Goal: Obtain resource: Download file/media

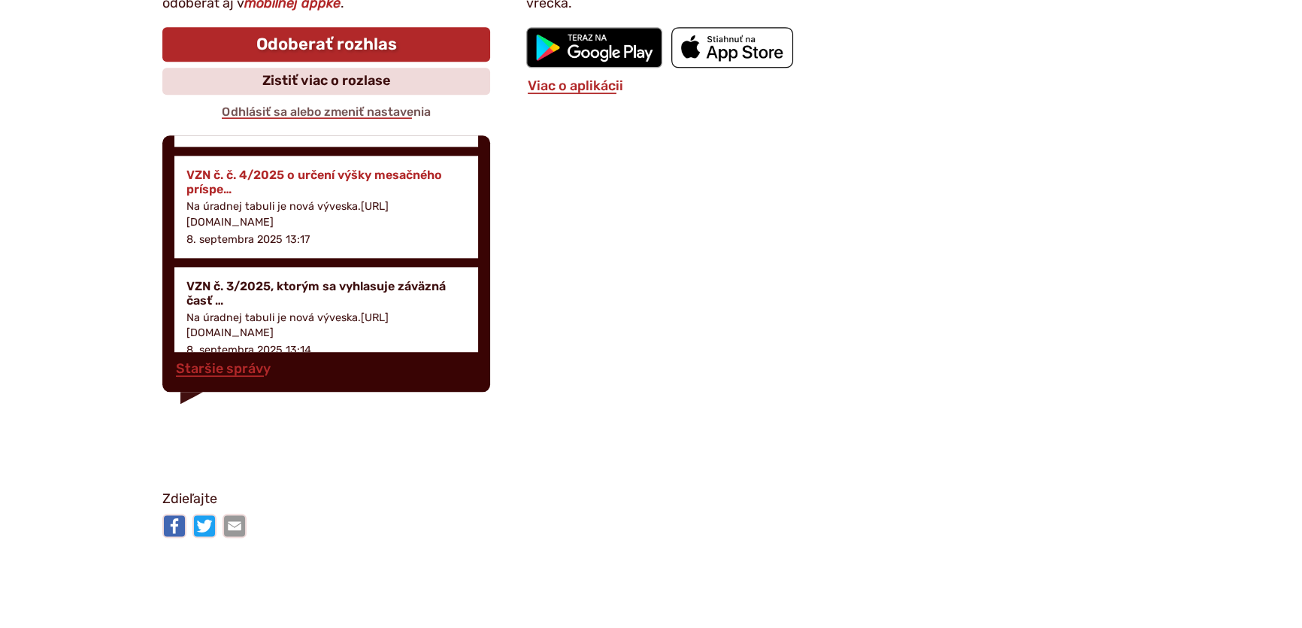
scroll to position [341, 0]
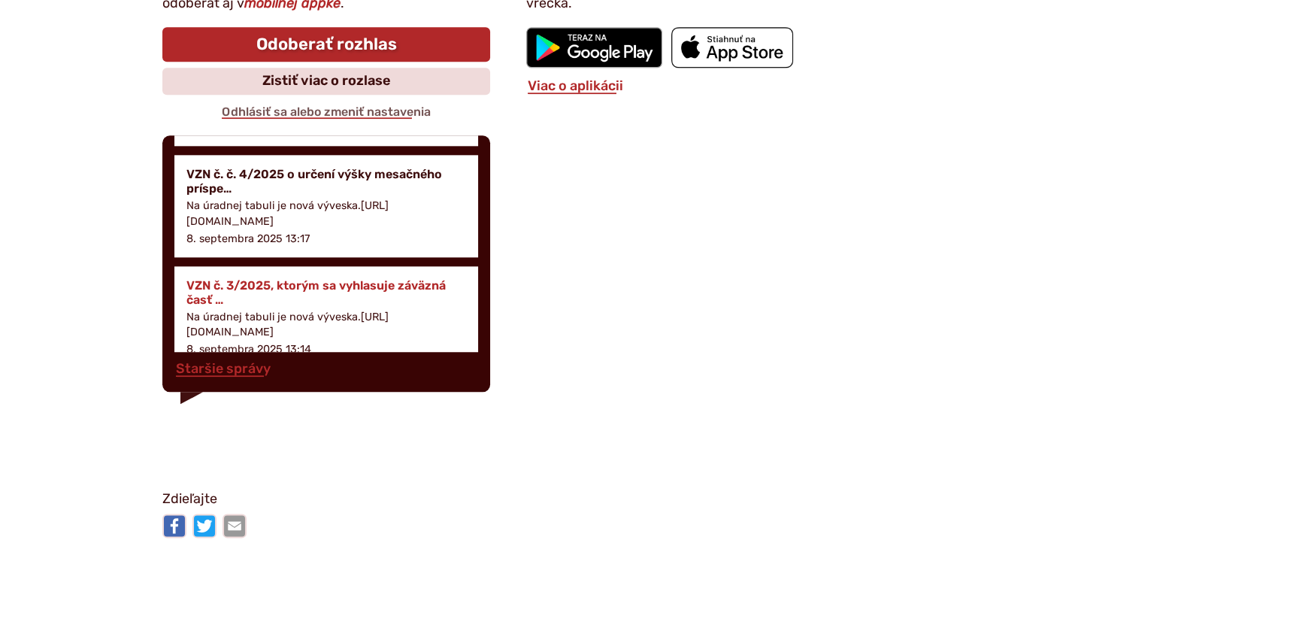
click at [294, 283] on h4 "VZN č. 3/2025, ktorým sa vyhlasuje záväzná časť …" at bounding box center [326, 292] width 280 height 29
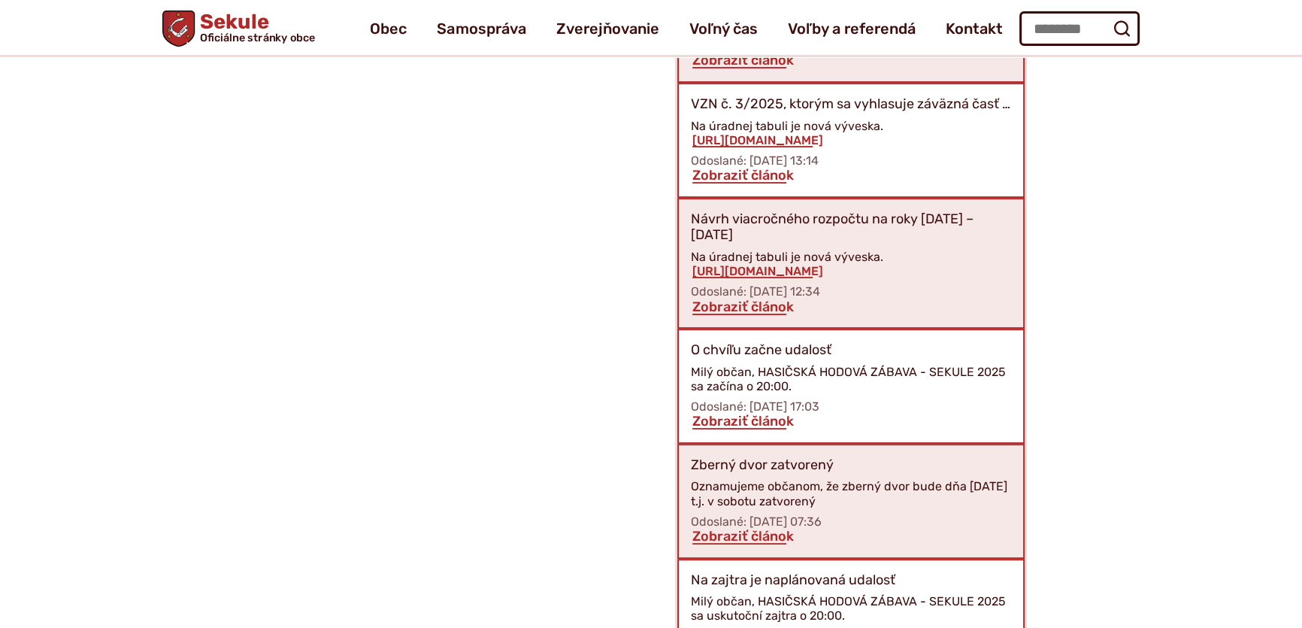
scroll to position [867, 0]
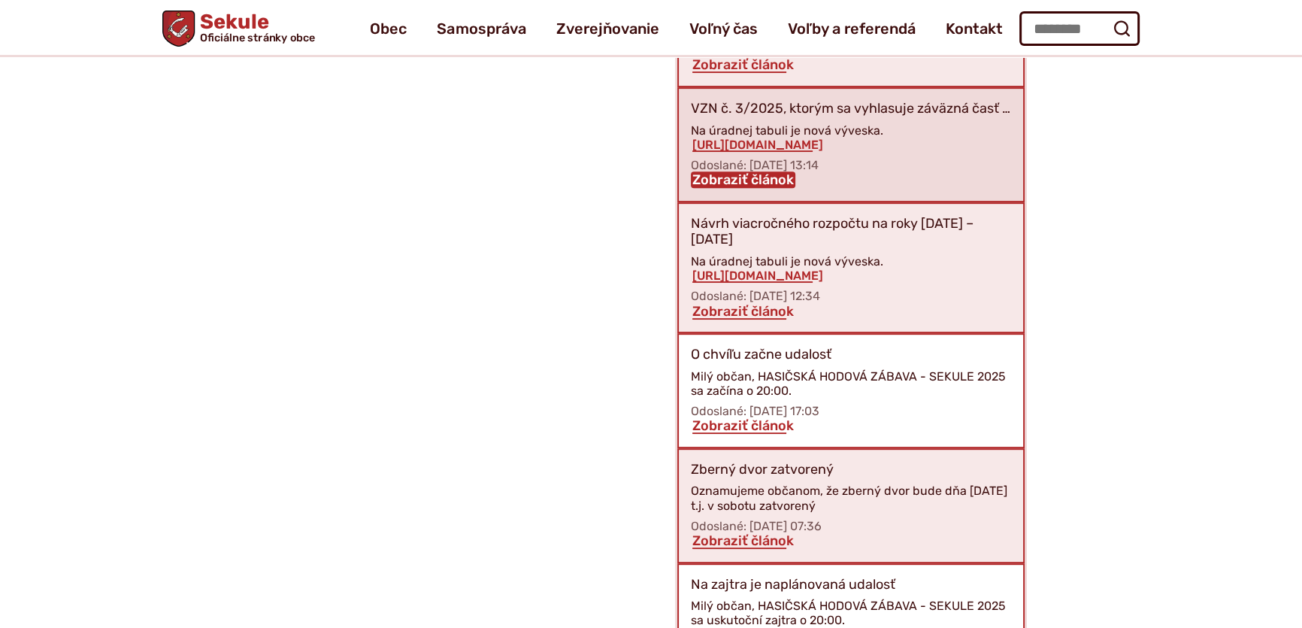
click at [736, 180] on link "Zobraziť článok" at bounding box center [743, 179] width 104 height 17
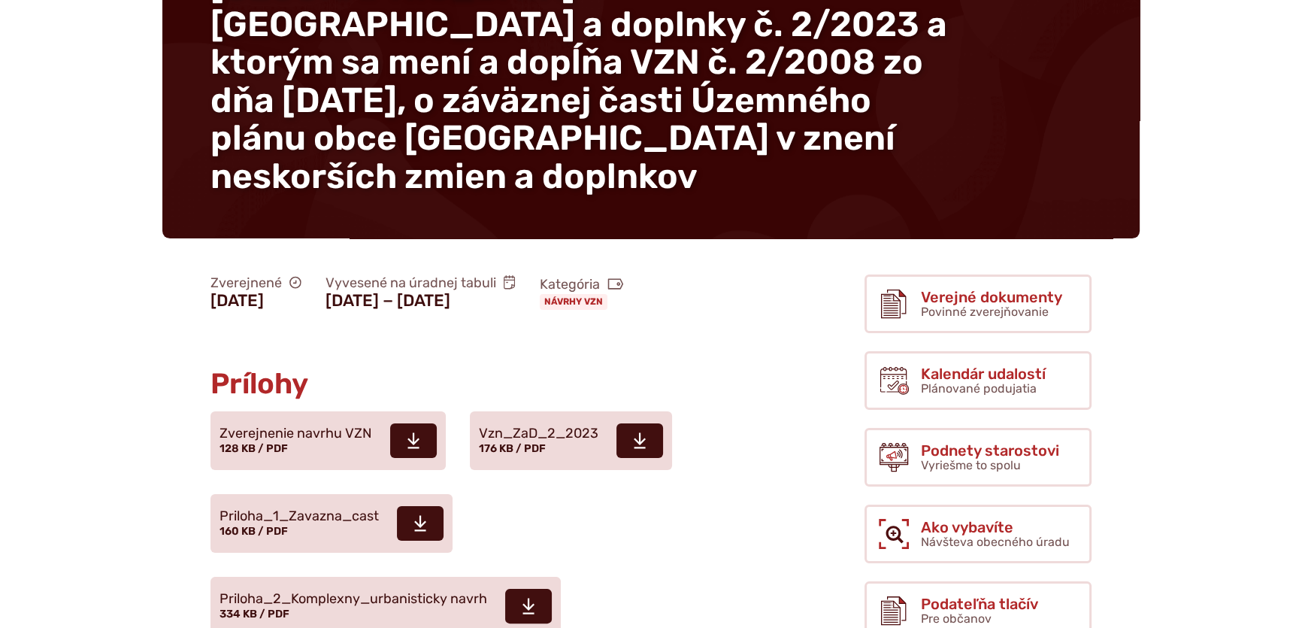
scroll to position [478, 0]
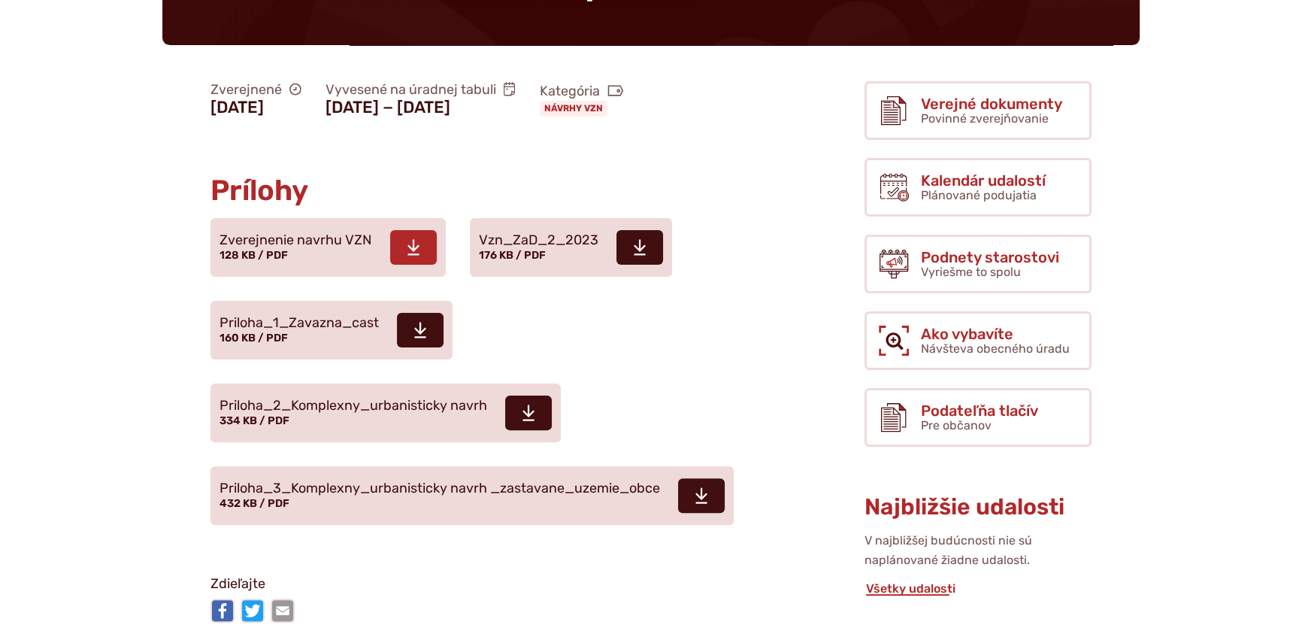
click at [412, 240] on use at bounding box center [413, 248] width 12 height 16
click at [638, 240] on use at bounding box center [640, 248] width 12 height 16
click at [419, 321] on icon at bounding box center [420, 330] width 14 height 18
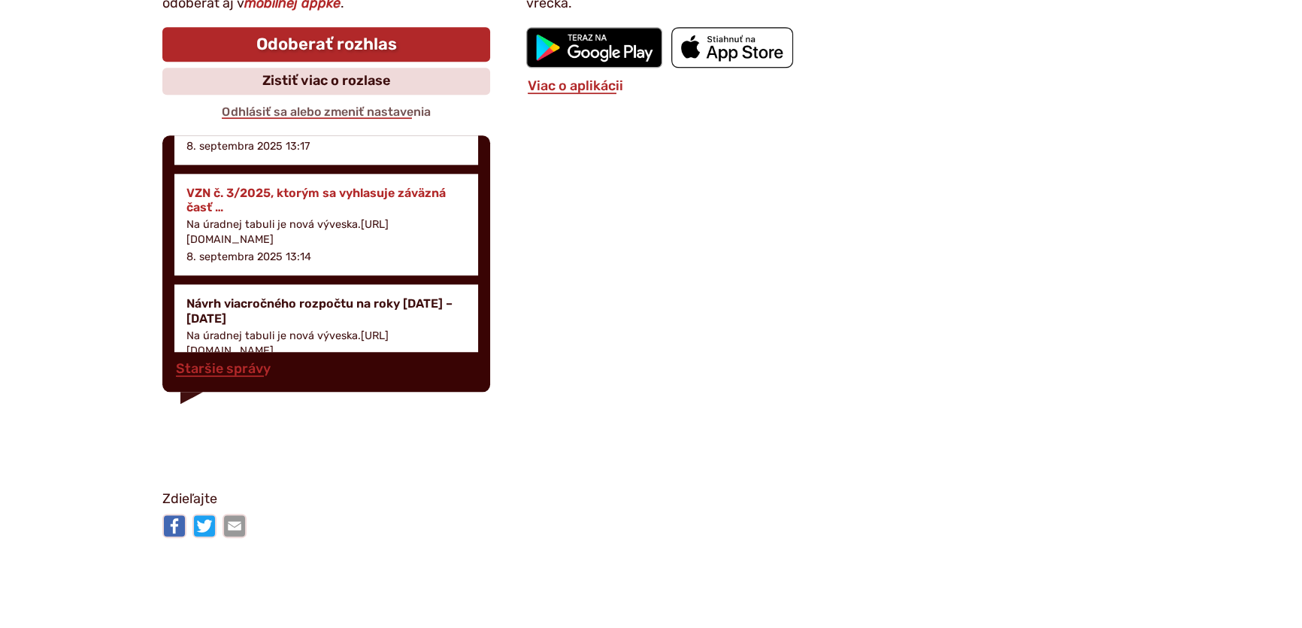
scroll to position [410, 0]
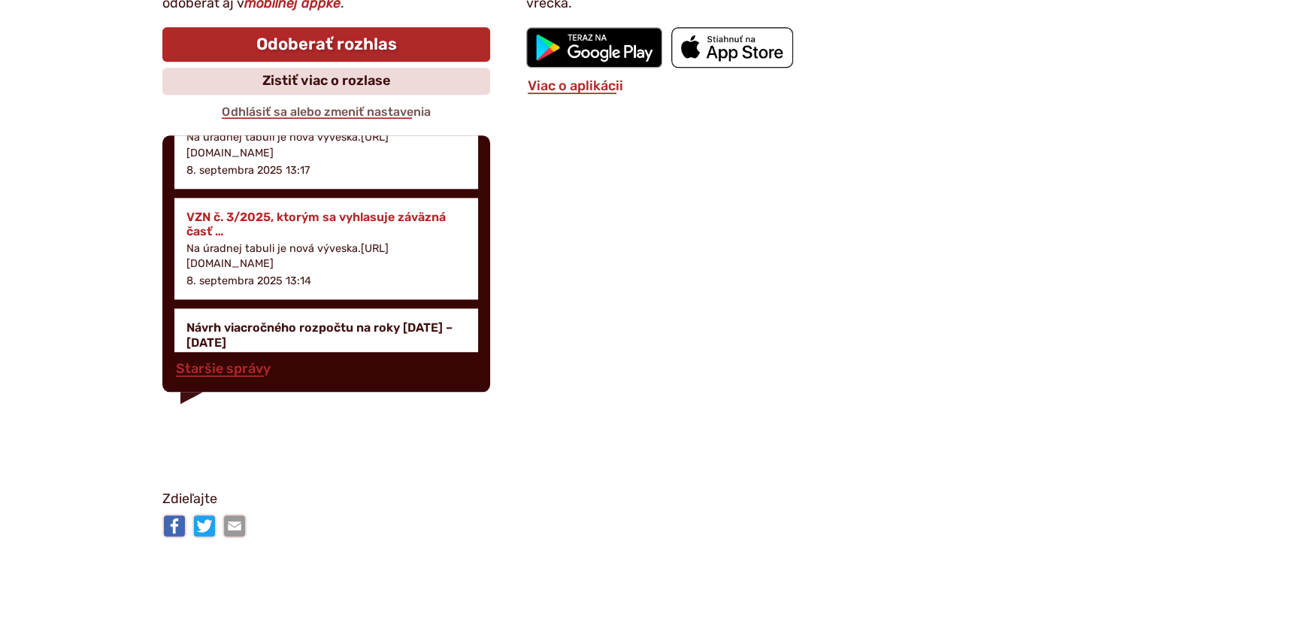
click at [288, 211] on h4 "VZN č. 3/2025, ktorým sa vyhlasuje záväzná časť …" at bounding box center [326, 224] width 280 height 29
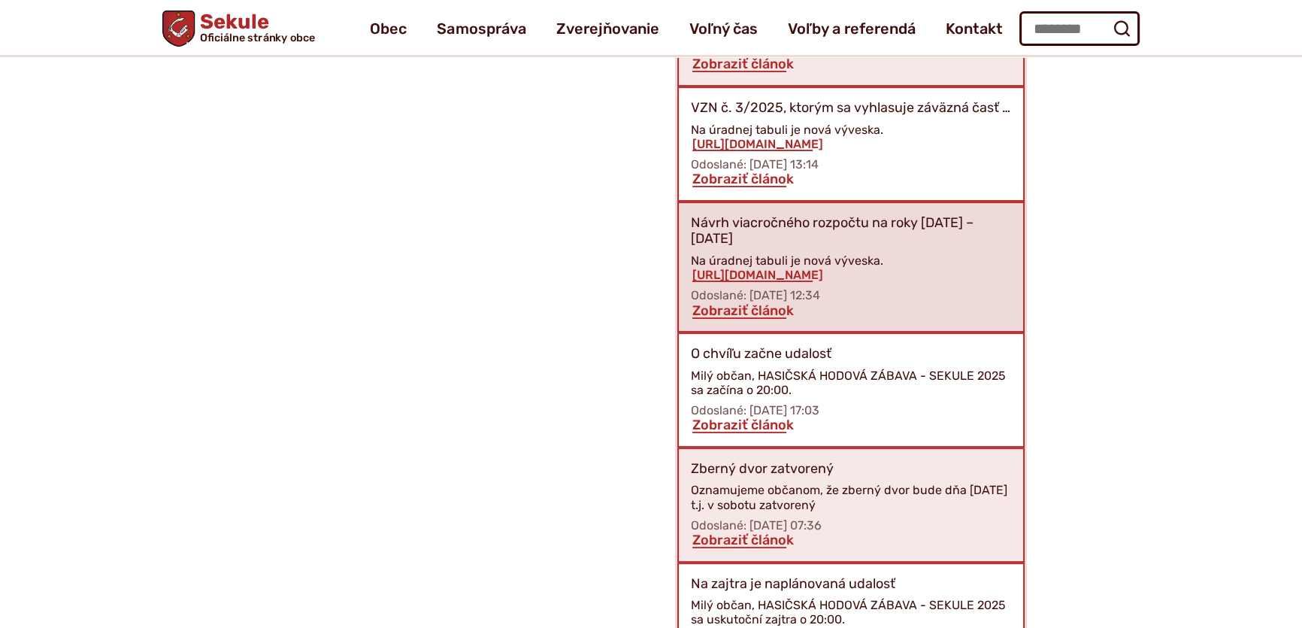
scroll to position [867, 0]
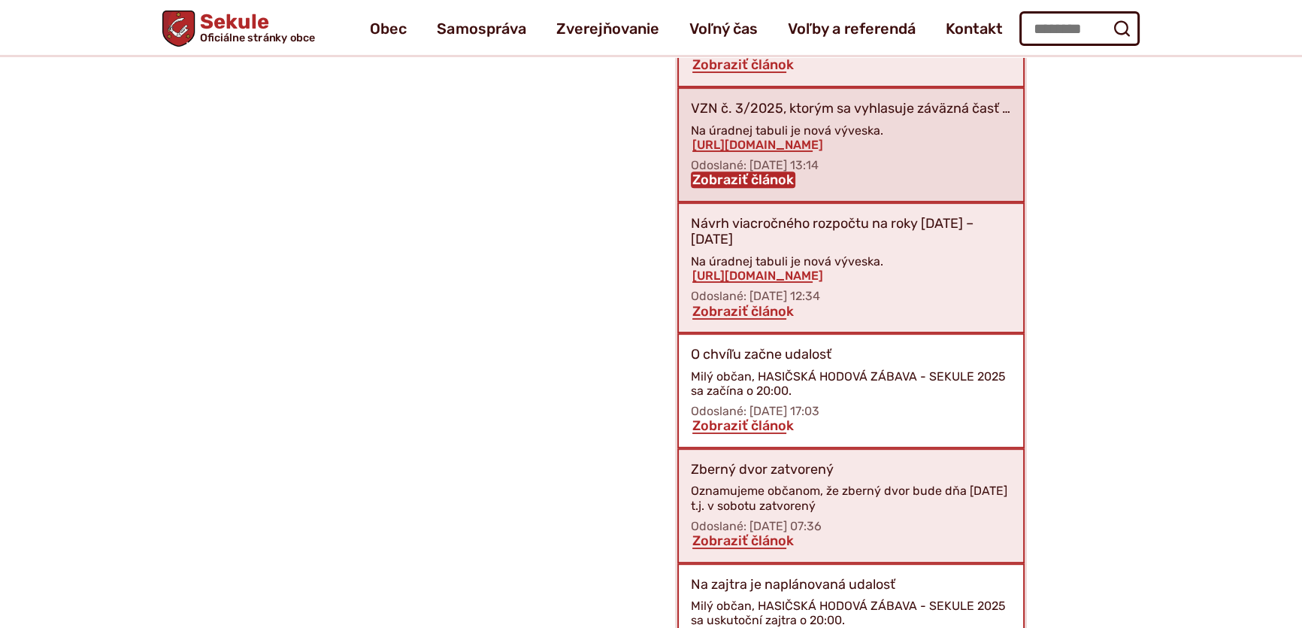
click at [750, 180] on link "Zobraziť článok" at bounding box center [743, 179] width 104 height 17
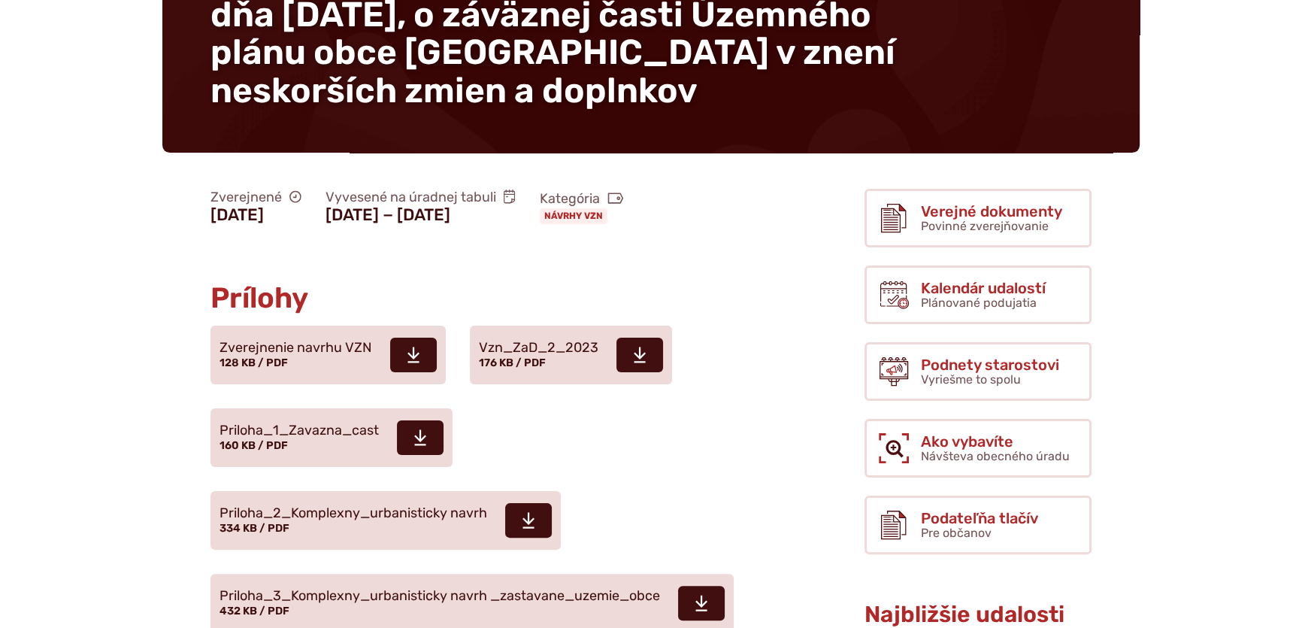
scroll to position [410, 0]
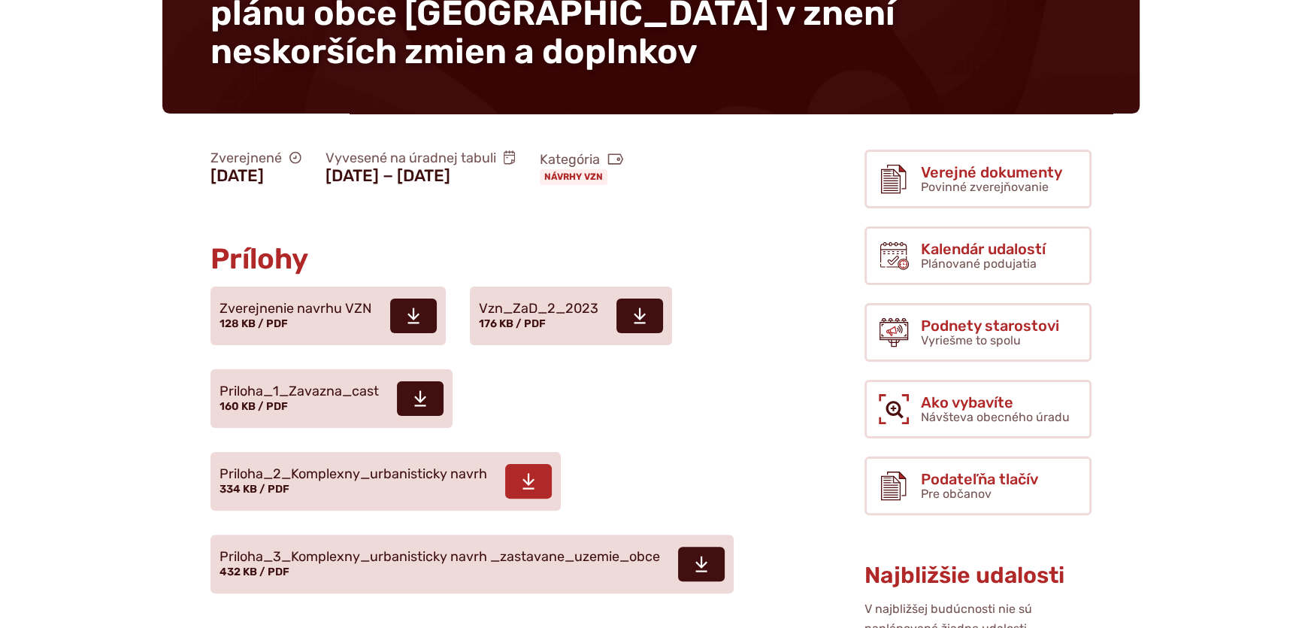
click at [526, 472] on icon at bounding box center [529, 481] width 14 height 18
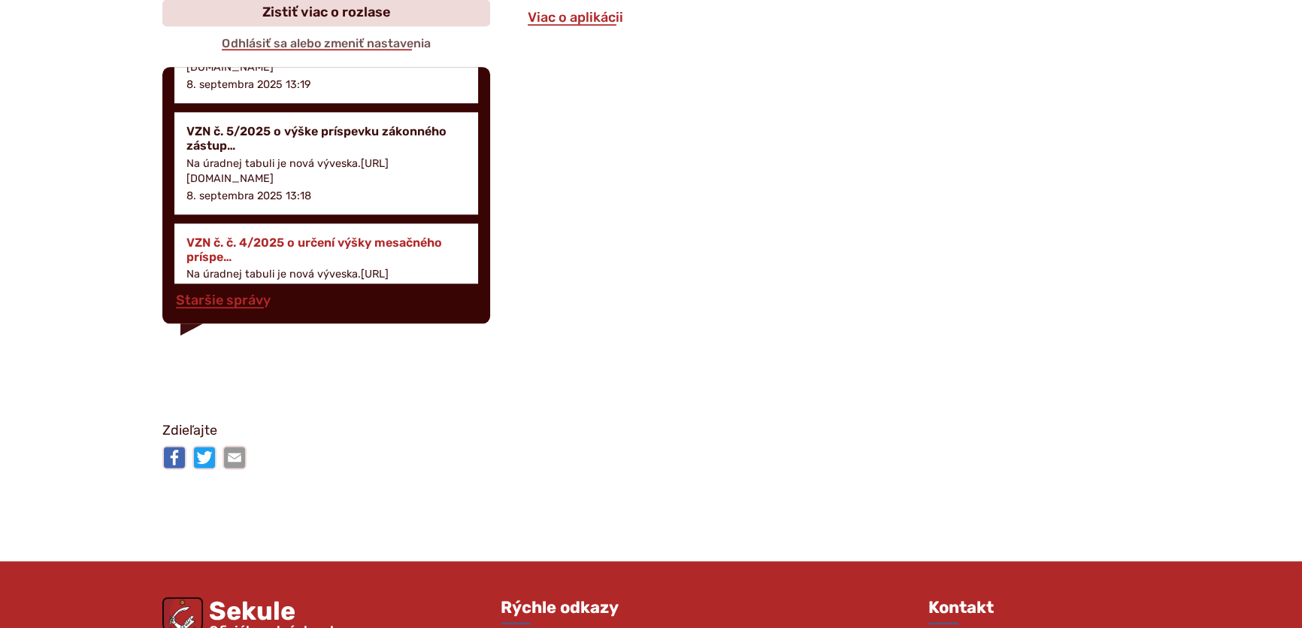
scroll to position [341, 0]
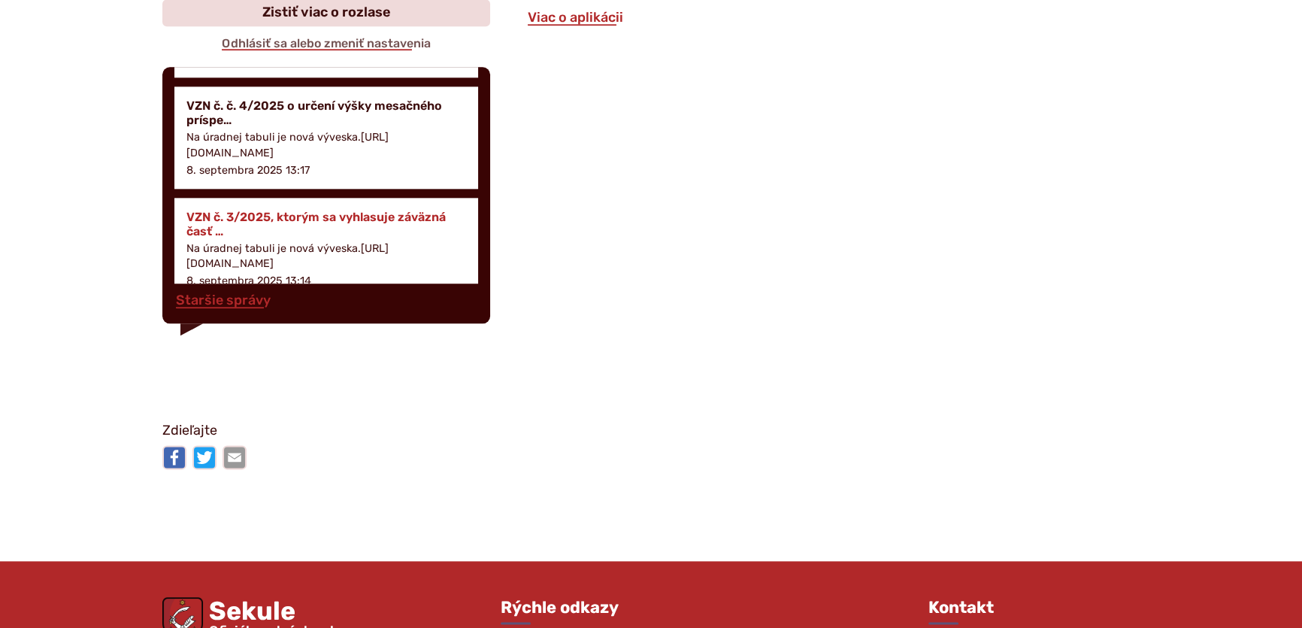
click at [283, 214] on h4 "VZN č. 3/2025, ktorým sa vyhlasuje záväzná časť …" at bounding box center [326, 224] width 280 height 29
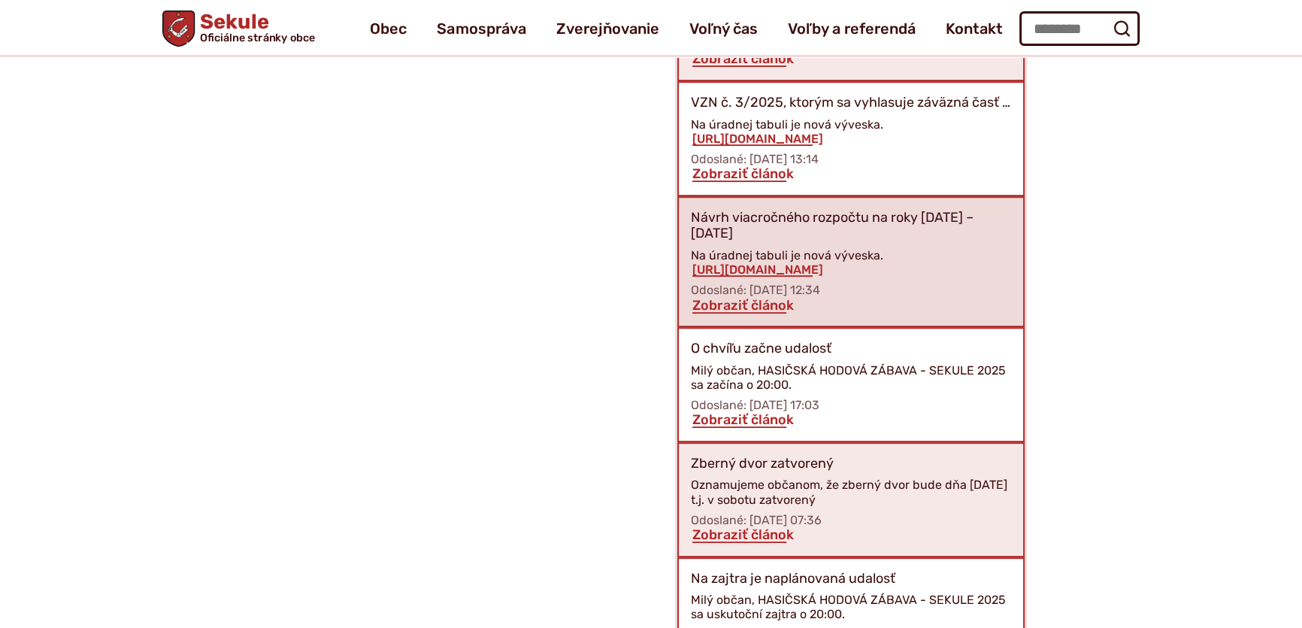
scroll to position [867, 0]
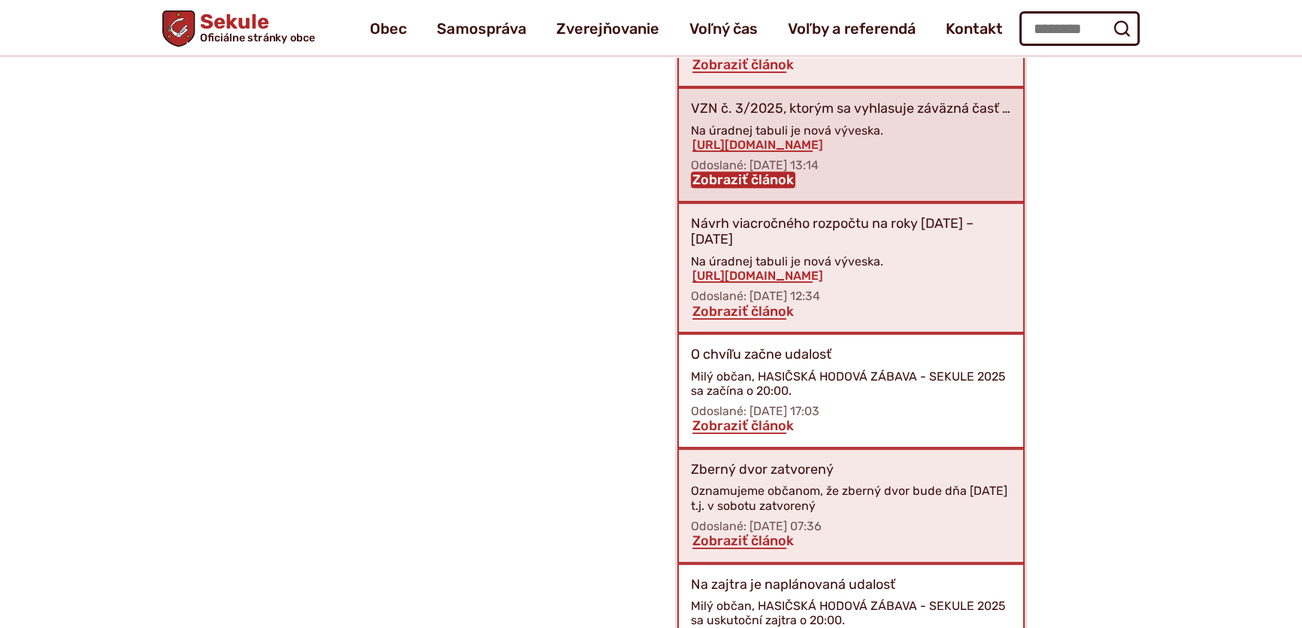
click at [746, 175] on link "Zobraziť článok" at bounding box center [743, 179] width 104 height 17
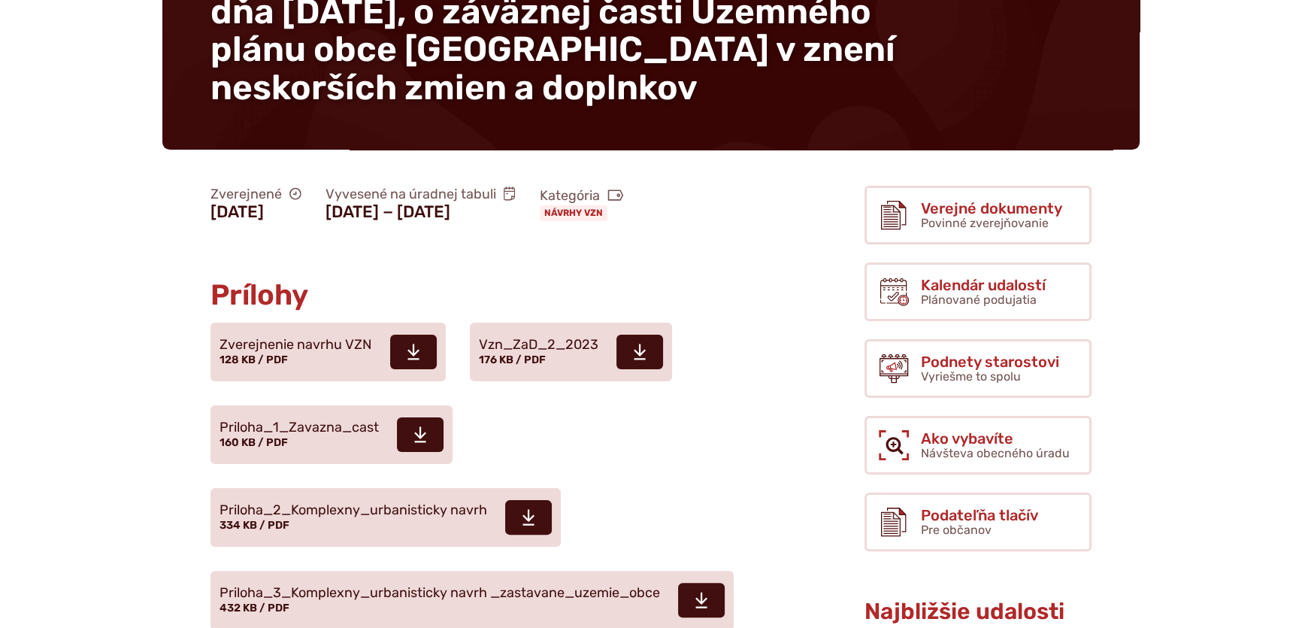
scroll to position [478, 0]
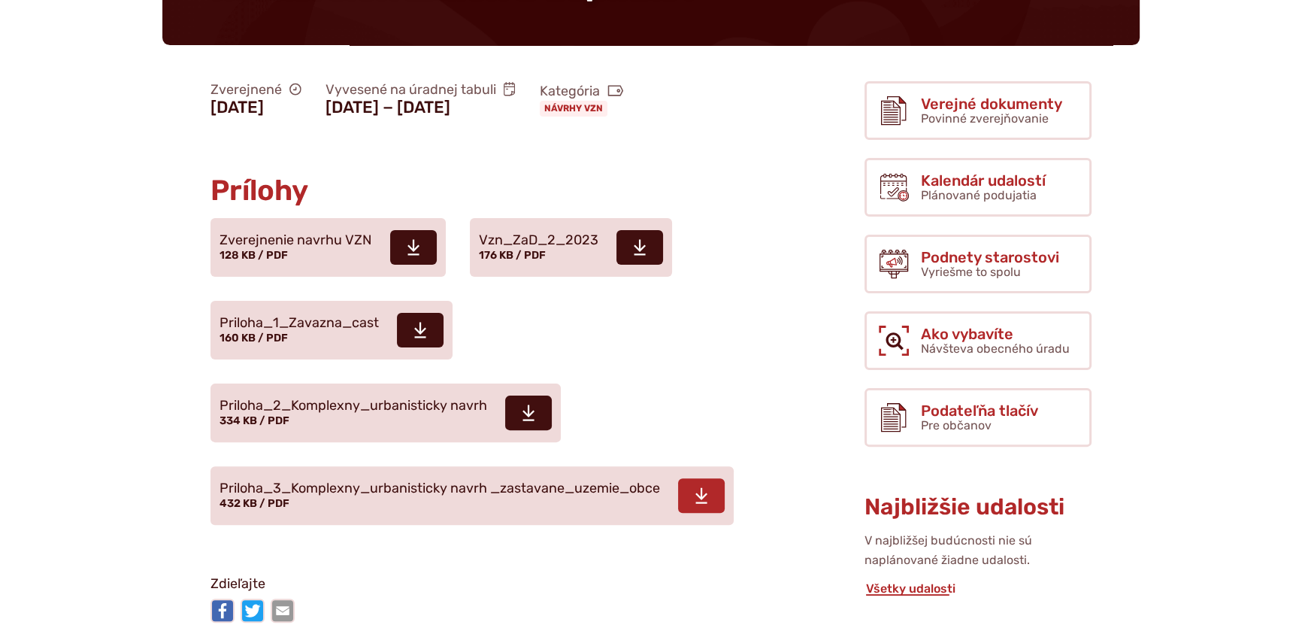
click at [705, 486] on icon at bounding box center [702, 495] width 14 height 18
click at [526, 404] on icon at bounding box center [529, 413] width 14 height 18
click at [420, 323] on use at bounding box center [420, 331] width 12 height 16
